Goal: Complete application form: Complete application form

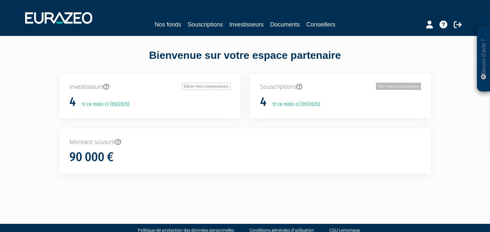
click at [403, 88] on link "Voir mes souscriptions" at bounding box center [398, 86] width 45 height 7
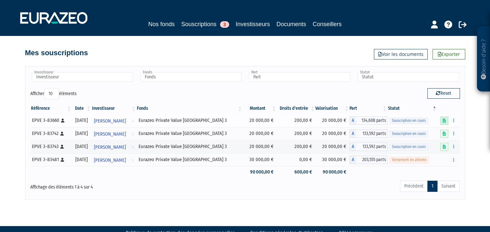
click at [444, 121] on icon at bounding box center [444, 120] width 3 height 4
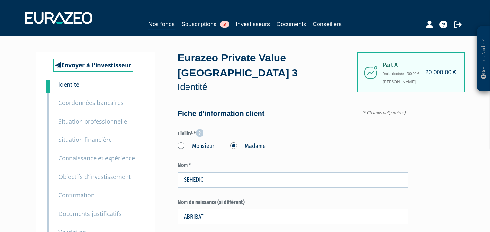
click at [108, 121] on small "Situation professionnelle" at bounding box center [92, 121] width 69 height 8
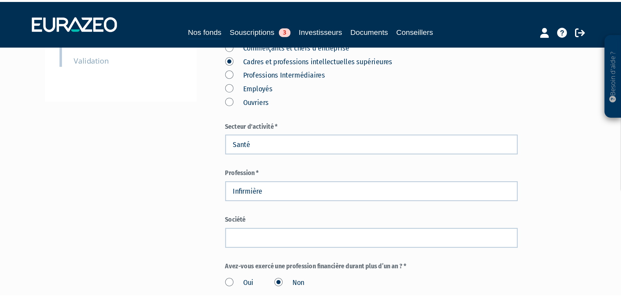
scroll to position [196, 0]
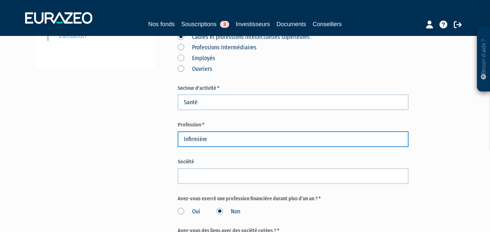
click at [225, 131] on input "Infirmière" at bounding box center [293, 139] width 231 height 16
drag, startPoint x: 229, startPoint y: 124, endPoint x: 173, endPoint y: 122, distance: 56.1
click at [173, 122] on div "Envoyer à l'investisseur 1 Identité 2 Coordonnées bancaires 3 Situation profess…" at bounding box center [245, 123] width 410 height 535
type input "Cadre de santé - Infirmière"
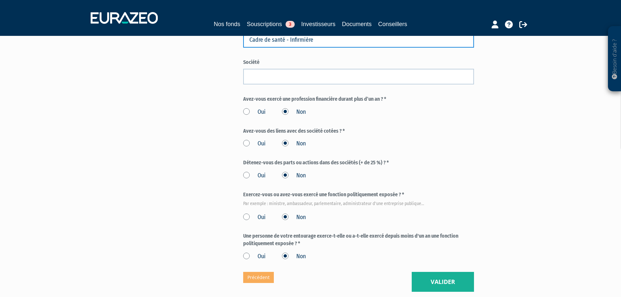
scroll to position [338, 0]
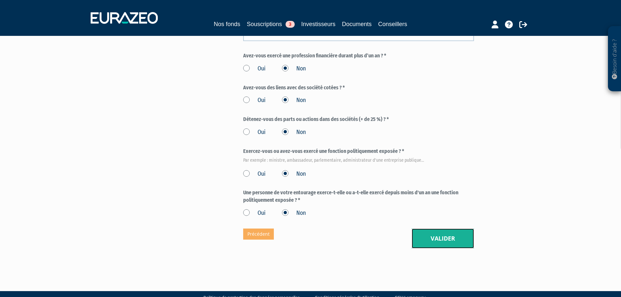
click at [437, 229] on button "Valider" at bounding box center [443, 239] width 62 height 20
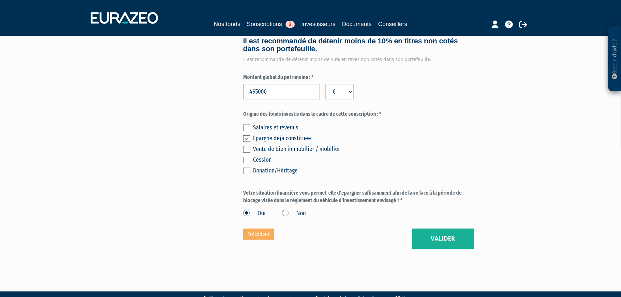
scroll to position [484, 0]
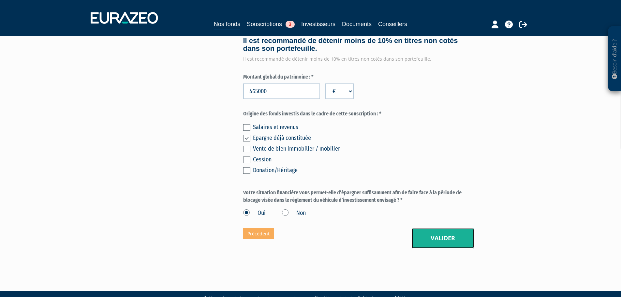
click at [442, 228] on button "Valider" at bounding box center [443, 238] width 62 height 20
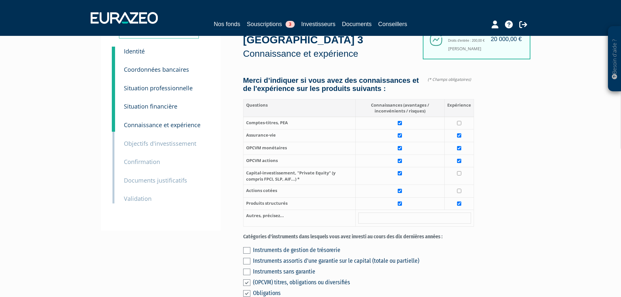
scroll to position [33, 0]
click at [168, 89] on small "Situation professionnelle" at bounding box center [158, 88] width 69 height 8
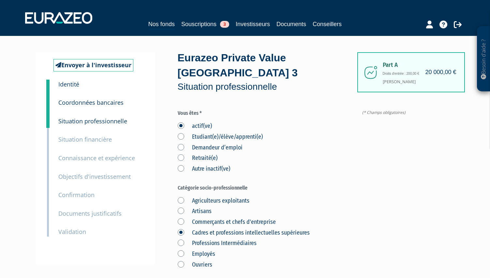
click at [81, 83] on div "1 Identité" at bounding box center [100, 84] width 95 height 9
click at [73, 88] on small "Identité" at bounding box center [68, 84] width 21 height 8
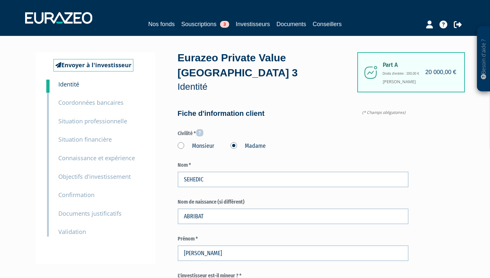
click at [93, 124] on small "Situation professionnelle" at bounding box center [92, 121] width 69 height 8
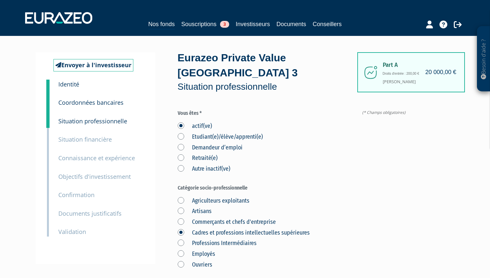
click at [78, 234] on small "Validation" at bounding box center [72, 232] width 28 height 8
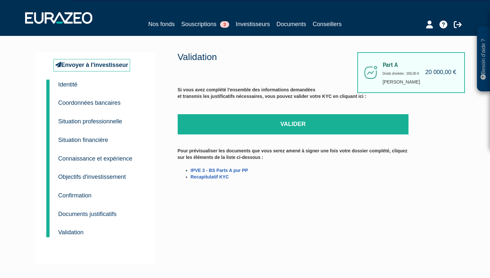
click at [76, 85] on small "Identité" at bounding box center [67, 84] width 19 height 7
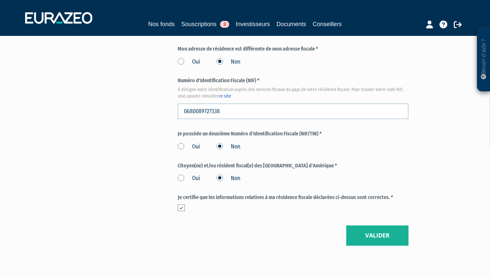
scroll to position [755, 0]
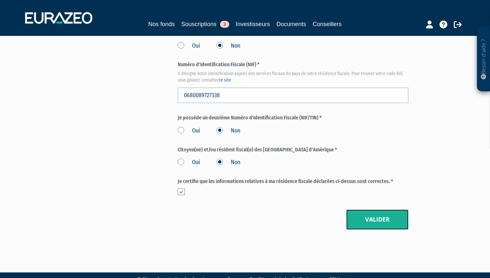
click at [388, 209] on button "Valider" at bounding box center [377, 219] width 62 height 20
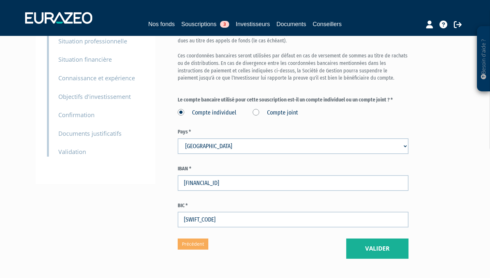
scroll to position [109, 0]
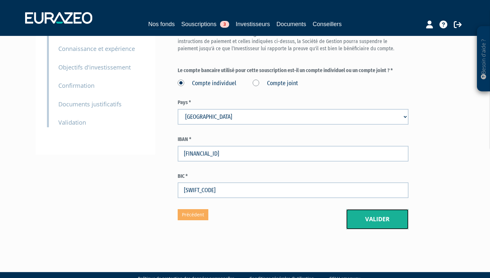
click at [386, 209] on button "Valider" at bounding box center [377, 219] width 62 height 20
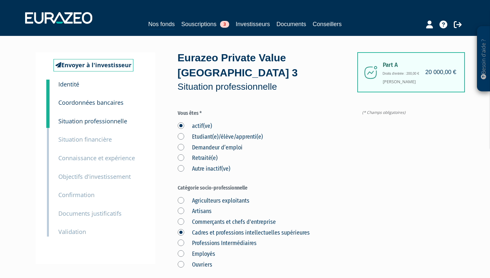
click at [114, 126] on div "4 Situation financière" at bounding box center [100, 135] width 95 height 19
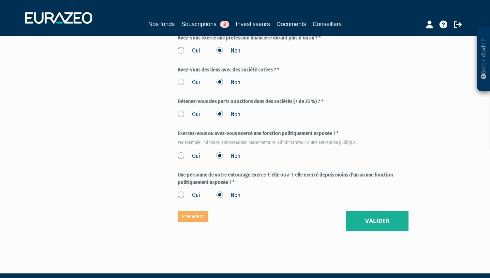
scroll to position [357, 0]
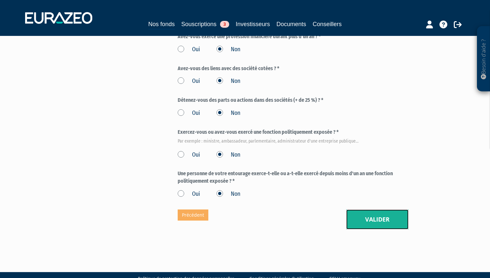
click at [387, 209] on button "Valider" at bounding box center [377, 219] width 62 height 20
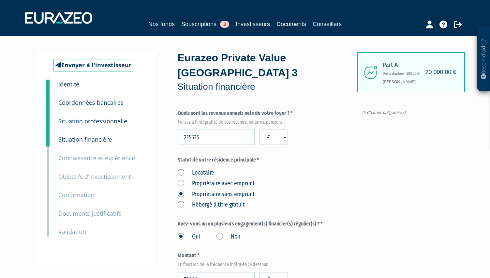
click at [95, 159] on small "Connaissance et expérience" at bounding box center [96, 158] width 77 height 8
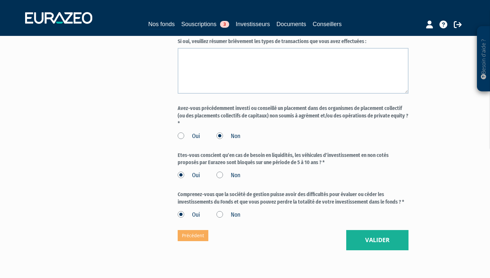
scroll to position [547, 0]
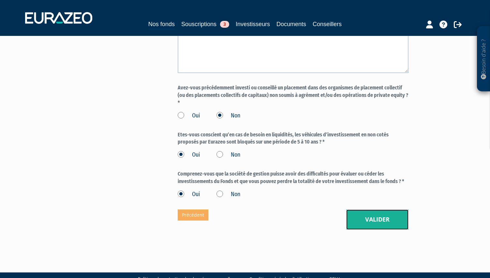
click at [384, 209] on button "Valider" at bounding box center [377, 219] width 62 height 20
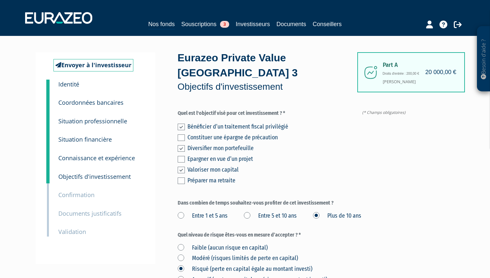
click at [83, 195] on small "Confirmation" at bounding box center [76, 195] width 36 height 8
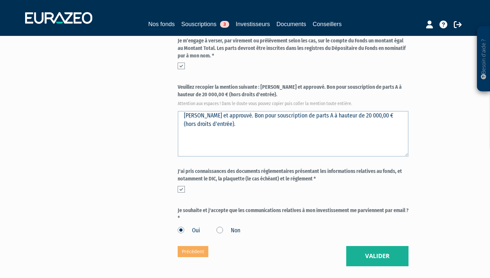
scroll to position [265, 0]
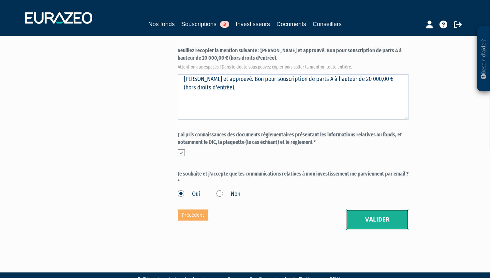
click at [371, 209] on button "Valider" at bounding box center [377, 219] width 62 height 20
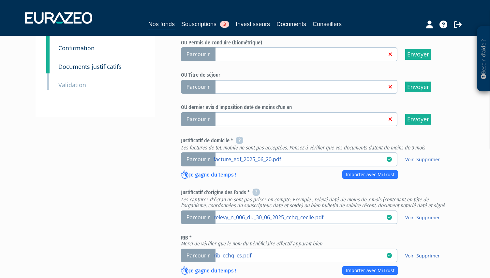
scroll to position [269, 0]
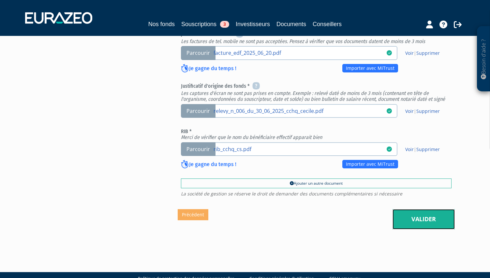
click at [426, 209] on link "Valider" at bounding box center [424, 219] width 62 height 20
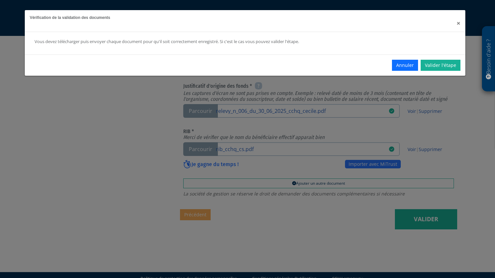
click at [457, 23] on span "×" at bounding box center [459, 23] width 4 height 9
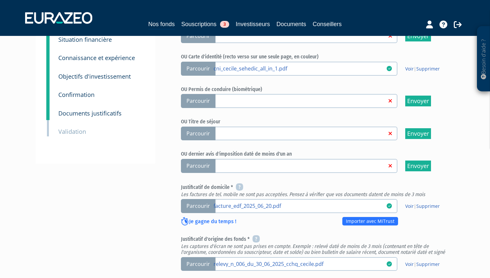
scroll to position [106, 0]
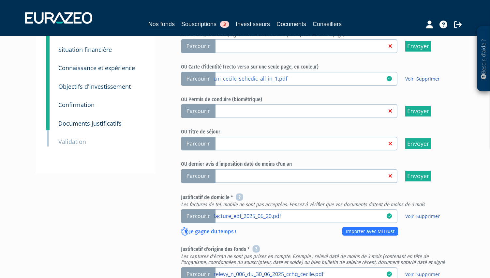
click at [78, 142] on small "Validation" at bounding box center [72, 142] width 28 height 8
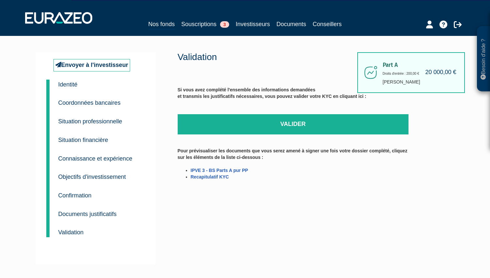
click at [92, 218] on p "Documents justificatifs" at bounding box center [87, 213] width 58 height 9
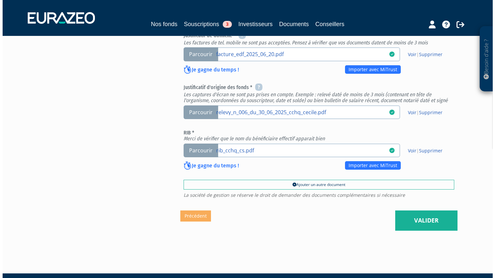
scroll to position [269, 0]
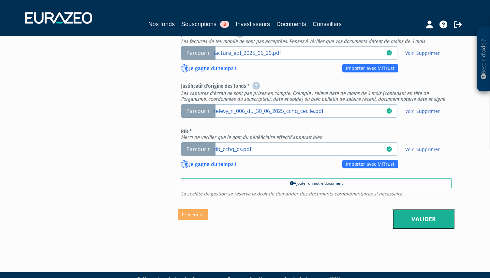
click at [429, 209] on link "Valider" at bounding box center [424, 219] width 62 height 20
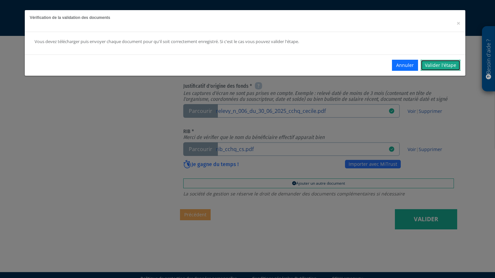
click at [441, 68] on link "Valider l'étape" at bounding box center [441, 65] width 40 height 11
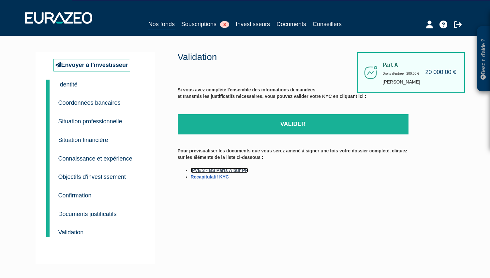
click at [231, 170] on link "IPVE 3 - BS Parts A pur PP" at bounding box center [219, 170] width 57 height 5
click at [219, 177] on link "Recapitulatif KYC" at bounding box center [210, 176] width 38 height 5
click at [336, 186] on div "Si vous avez complété l'ensemble des informations demandées et transmis les jus…" at bounding box center [293, 136] width 231 height 112
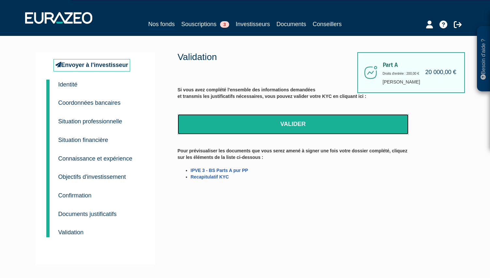
click at [290, 125] on link "Valider" at bounding box center [293, 124] width 231 height 20
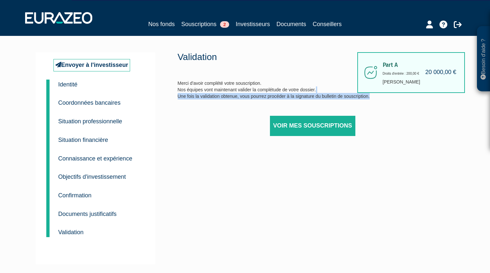
drag, startPoint x: 217, startPoint y: 90, endPoint x: 375, endPoint y: 97, distance: 158.3
click at [375, 97] on div "Validation Merci d'avoir complété votre souscription. Nos équipes vont maintena…" at bounding box center [293, 102] width 231 height 100
click at [310, 129] on link "Voir mes souscriptions" at bounding box center [312, 126] width 85 height 20
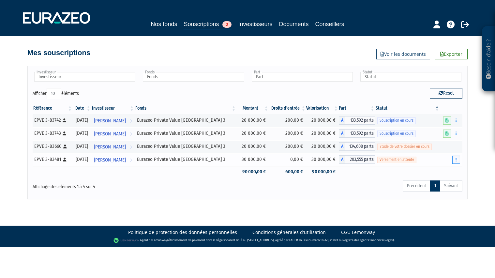
click at [456, 162] on button "button" at bounding box center [456, 160] width 8 height 8
click at [482, 164] on div "Besoin d'aide ? × J'ai besoin d'aide Si vous avez une question à propos du fonc…" at bounding box center [247, 99] width 495 height 199
click at [402, 56] on link "Voir les documents" at bounding box center [403, 54] width 54 height 10
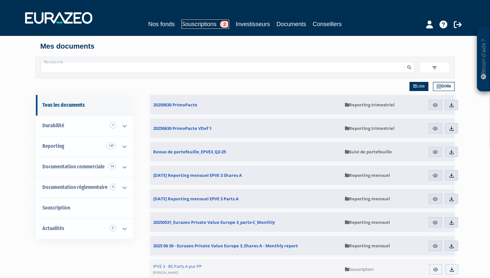
click at [190, 23] on link "Souscriptions 2" at bounding box center [205, 24] width 48 height 9
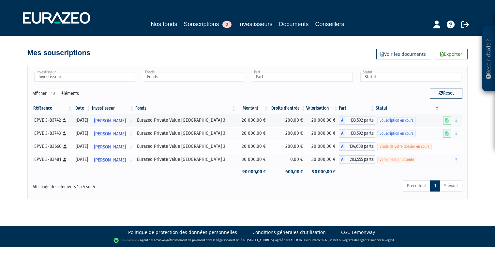
click at [453, 146] on td at bounding box center [451, 146] width 23 height 13
click at [395, 148] on span "Etude de votre dossier en cours" at bounding box center [404, 147] width 54 height 6
click at [385, 146] on span "Etude de votre dossier en cours" at bounding box center [404, 147] width 54 height 6
click at [439, 28] on icon at bounding box center [436, 25] width 7 height 8
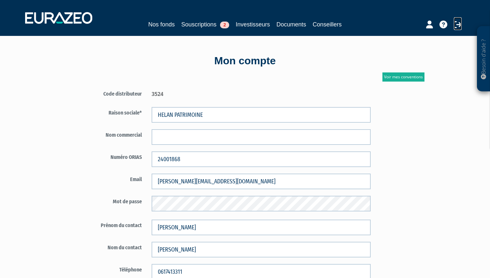
click at [457, 23] on icon at bounding box center [458, 25] width 8 height 8
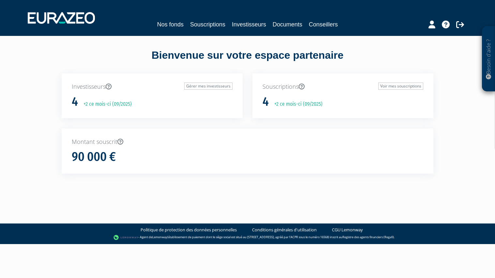
drag, startPoint x: 141, startPoint y: 56, endPoint x: 368, endPoint y: 52, distance: 226.7
click at [368, 52] on div "Bienvenue sur votre espace partenaire" at bounding box center [248, 60] width 382 height 25
